Goal: Find specific page/section: Find specific page/section

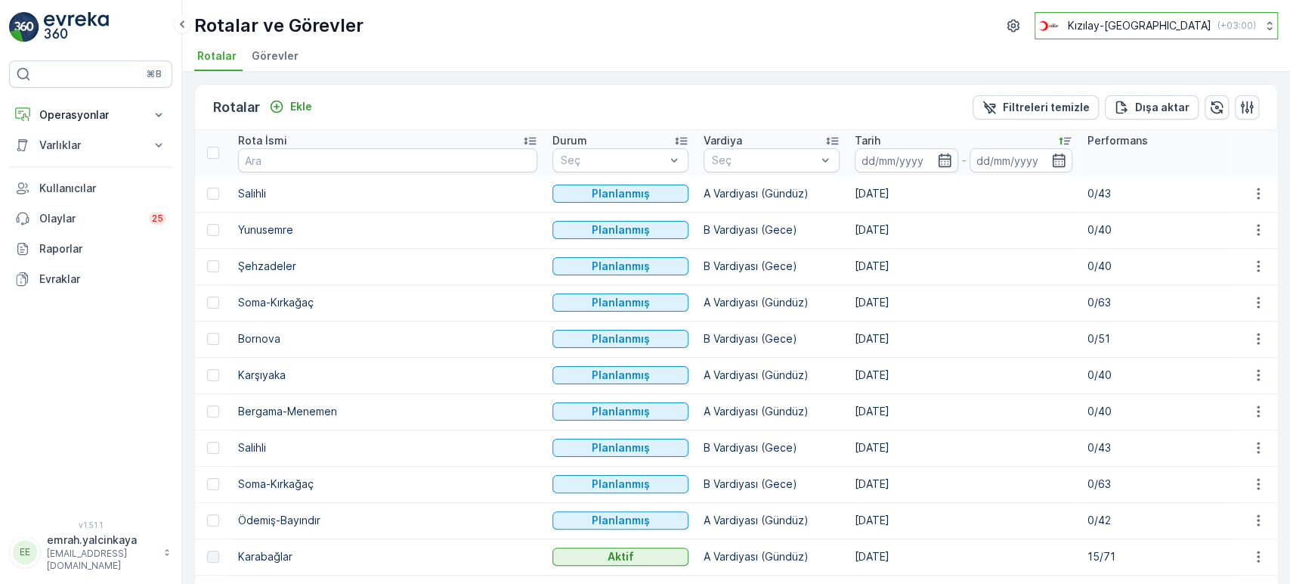
click at [1233, 21] on p "( +03:00 )" at bounding box center [1237, 26] width 39 height 12
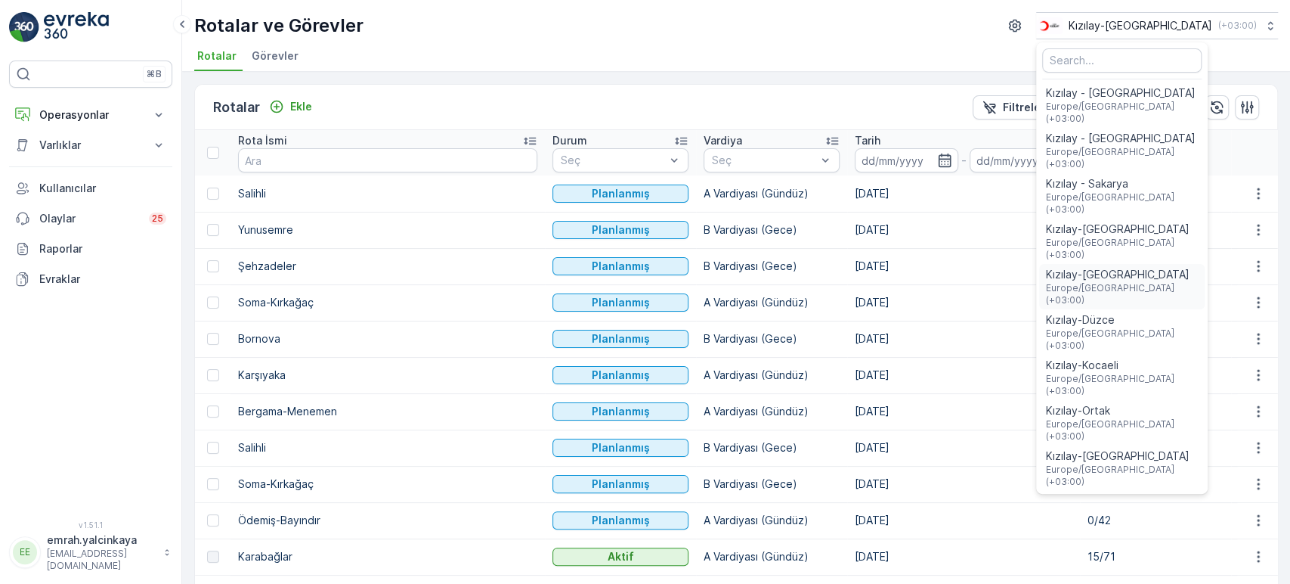
click at [1194, 282] on span "Europe/Istanbul (+03:00)" at bounding box center [1121, 294] width 153 height 24
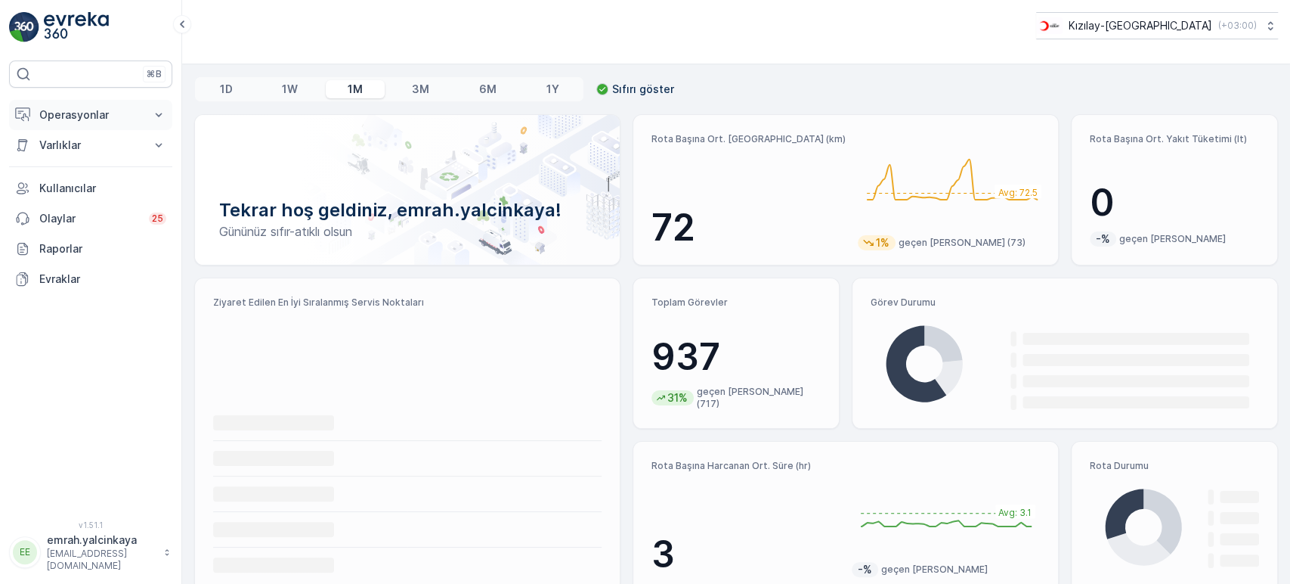
click at [57, 113] on p "Operasyonlar" at bounding box center [90, 114] width 103 height 15
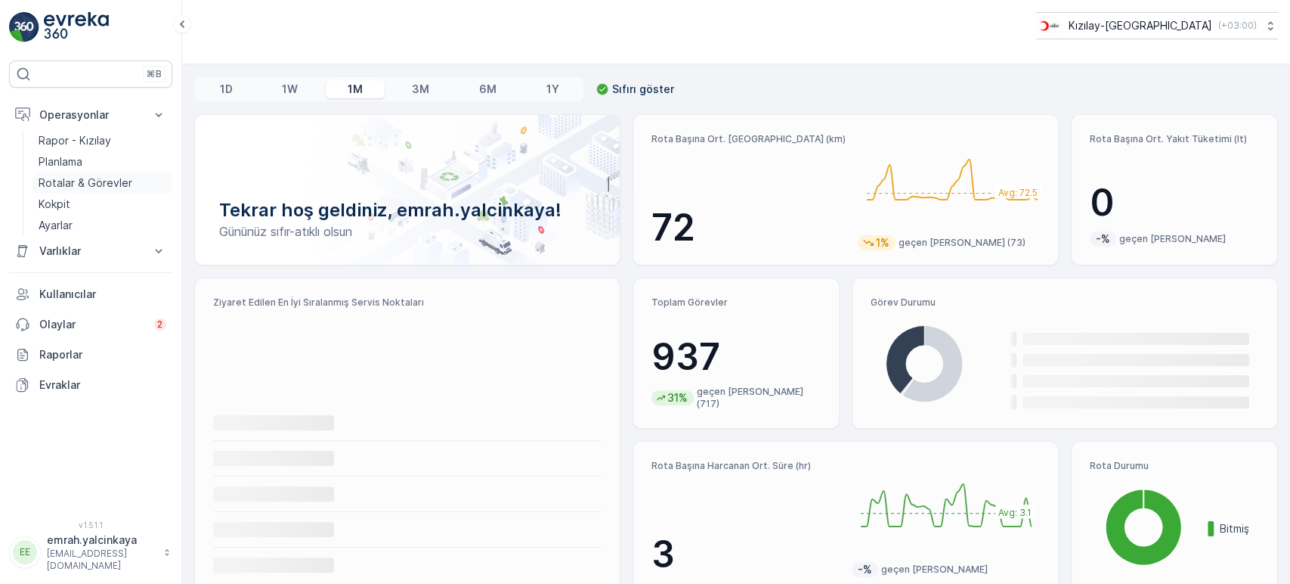
click at [88, 181] on p "Rotalar & Görevler" at bounding box center [86, 182] width 94 height 15
